Goal: Information Seeking & Learning: Learn about a topic

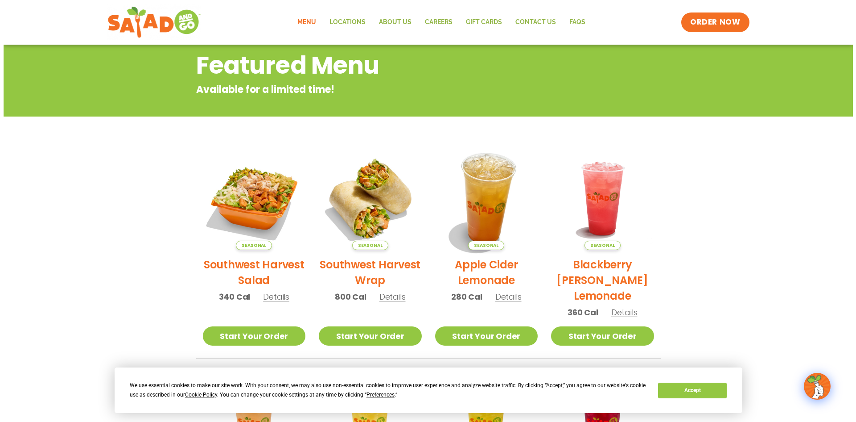
scroll to position [134, 0]
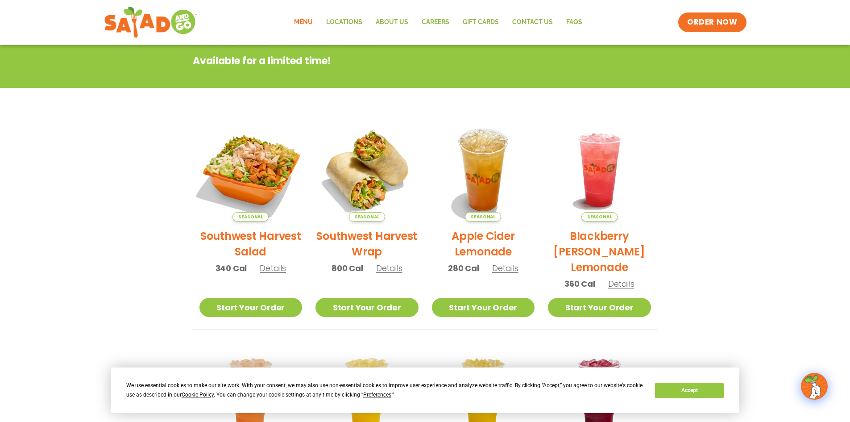
click at [247, 186] on img at bounding box center [250, 169] width 121 height 121
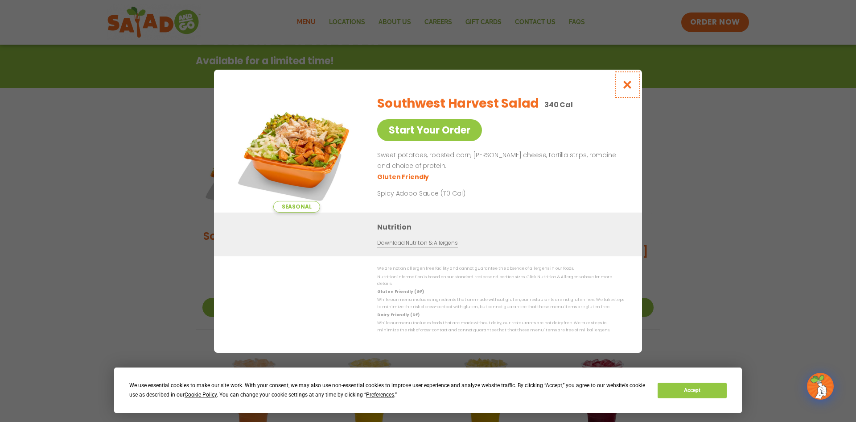
click at [627, 86] on icon "Close modal" at bounding box center [627, 84] width 11 height 9
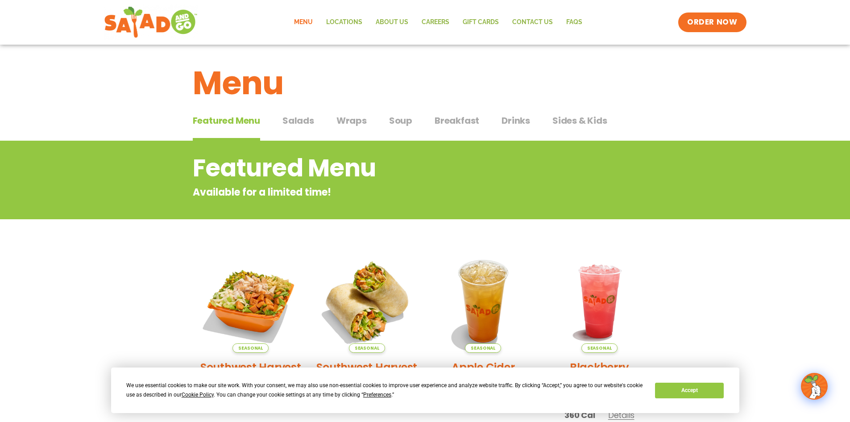
scroll to position [0, 0]
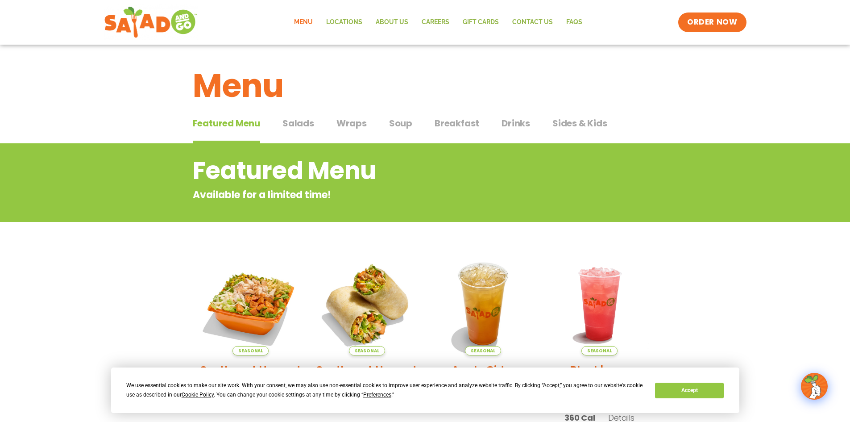
click at [568, 124] on span "Sides & Kids" at bounding box center [579, 122] width 55 height 13
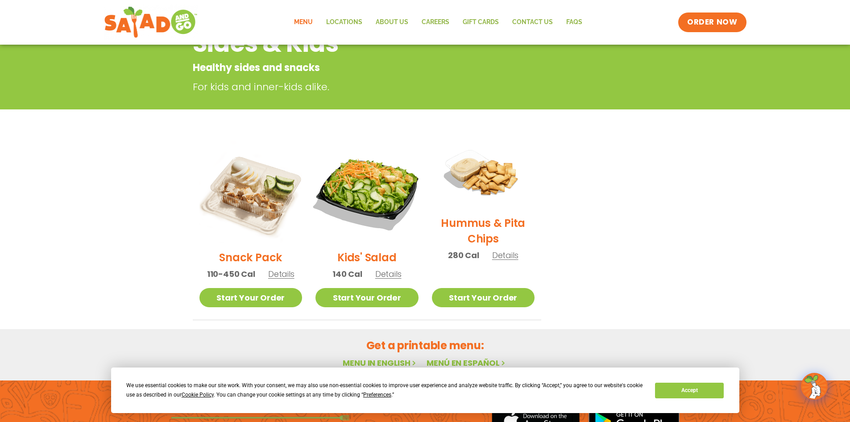
scroll to position [178, 0]
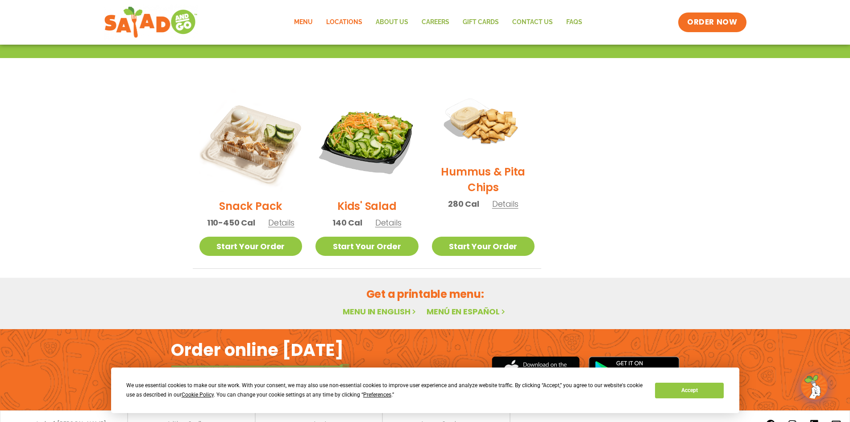
click at [358, 25] on link "Locations" at bounding box center [344, 22] width 50 height 21
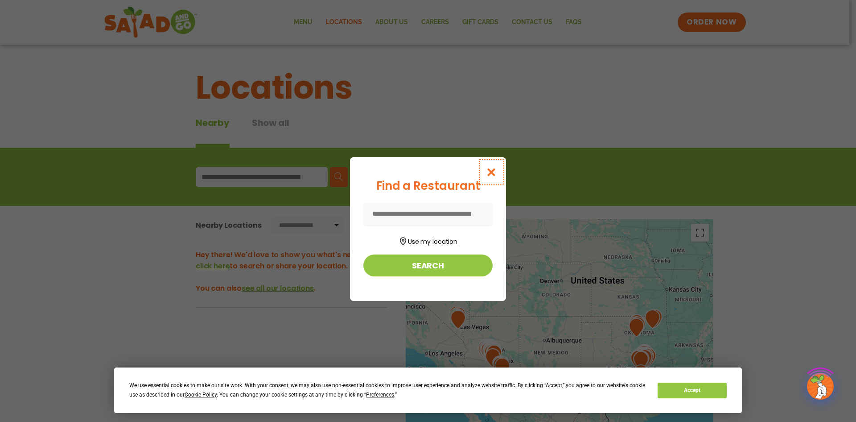
click at [498, 172] on button "Close modal" at bounding box center [491, 172] width 29 height 30
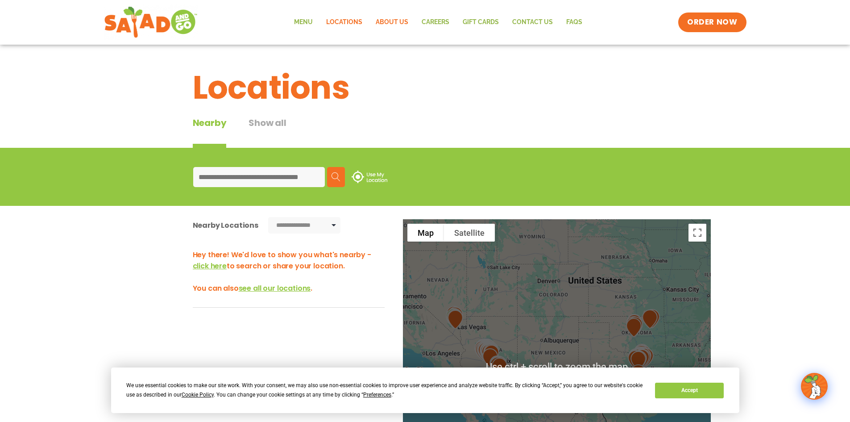
click at [385, 24] on link "About Us" at bounding box center [392, 22] width 46 height 21
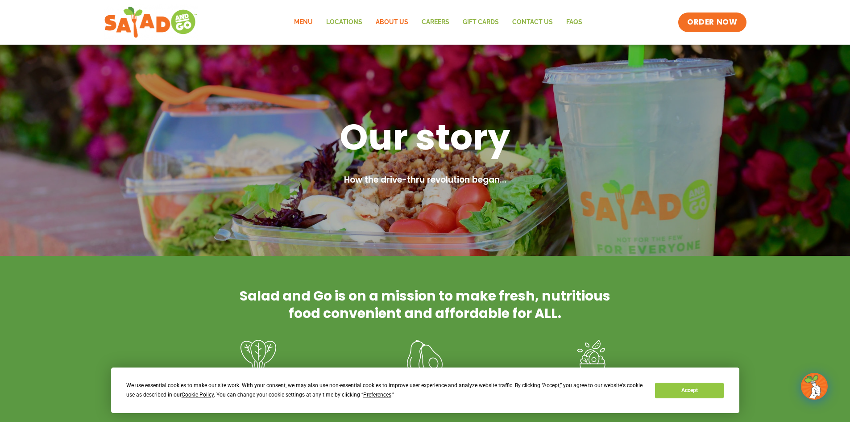
click at [305, 22] on link "Menu" at bounding box center [303, 22] width 32 height 21
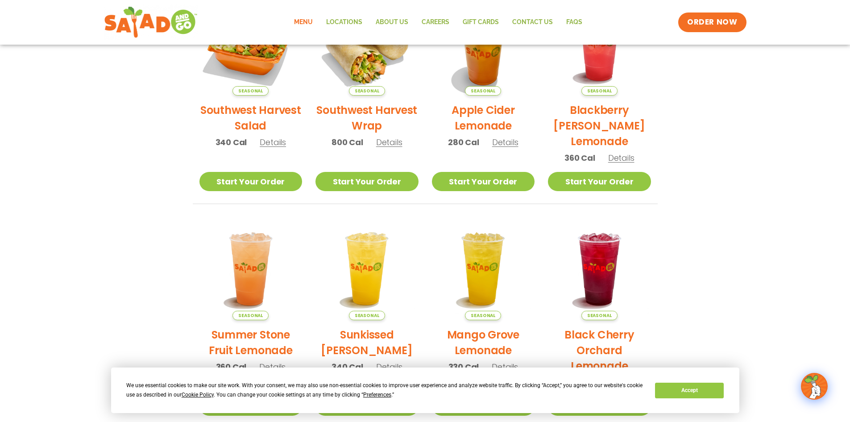
scroll to position [151, 0]
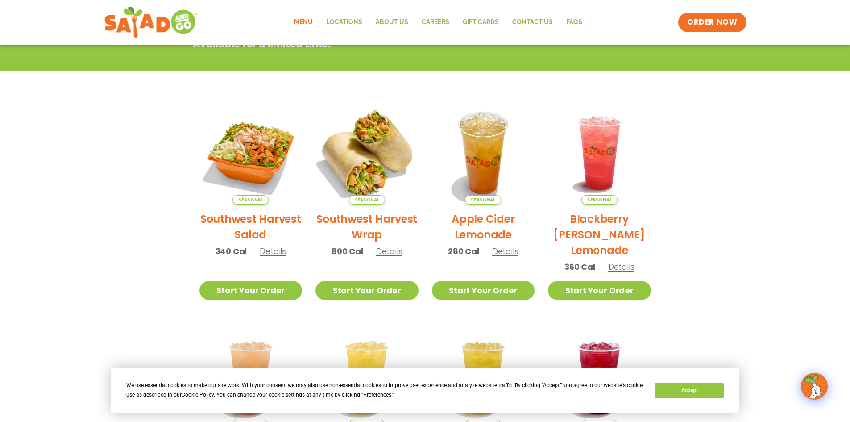
click at [364, 158] on img at bounding box center [366, 152] width 121 height 121
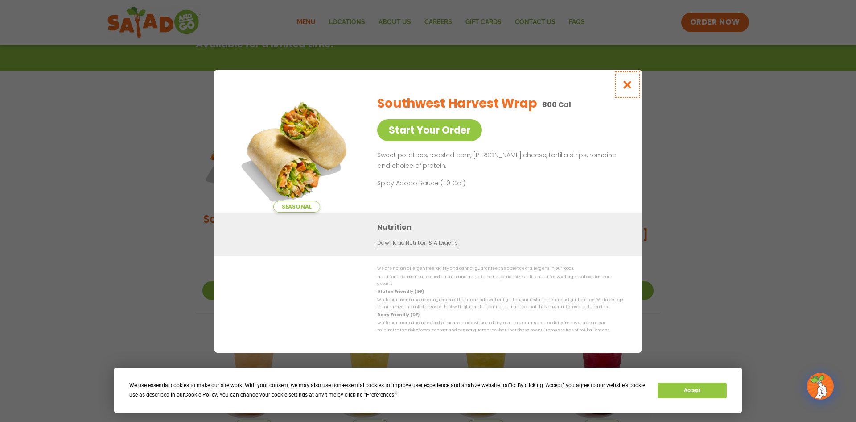
click at [629, 85] on icon "Close modal" at bounding box center [627, 84] width 11 height 9
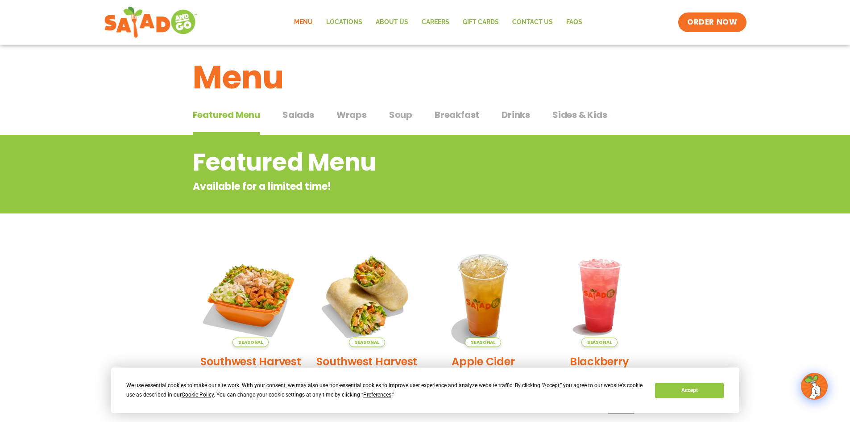
scroll to position [0, 0]
